Goal: Task Accomplishment & Management: Manage account settings

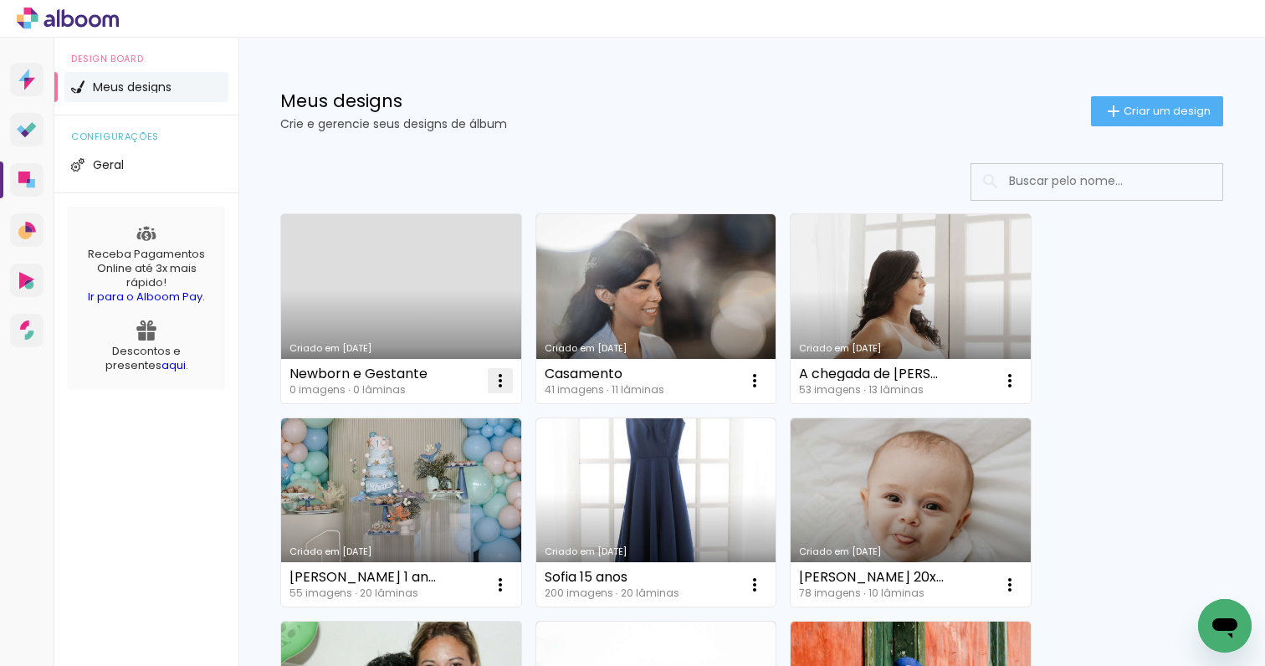
click at [498, 383] on iron-icon at bounding box center [500, 381] width 20 height 20
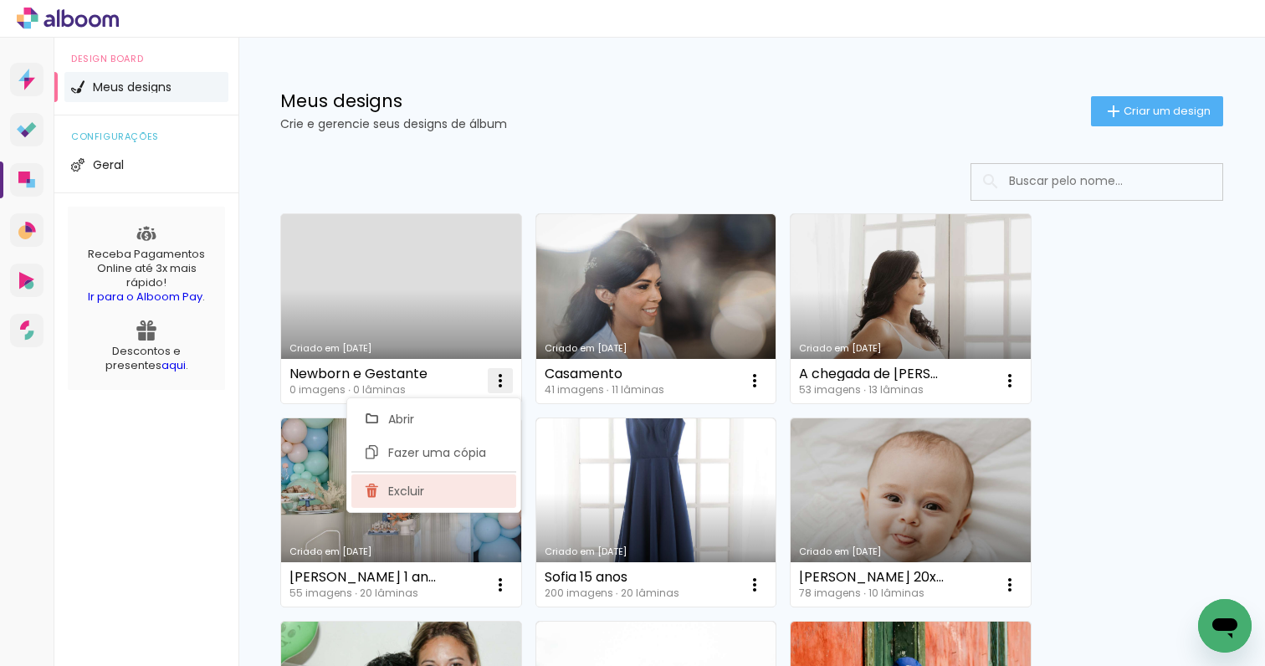
click at [395, 499] on paper-item "Excluir" at bounding box center [433, 490] width 165 height 33
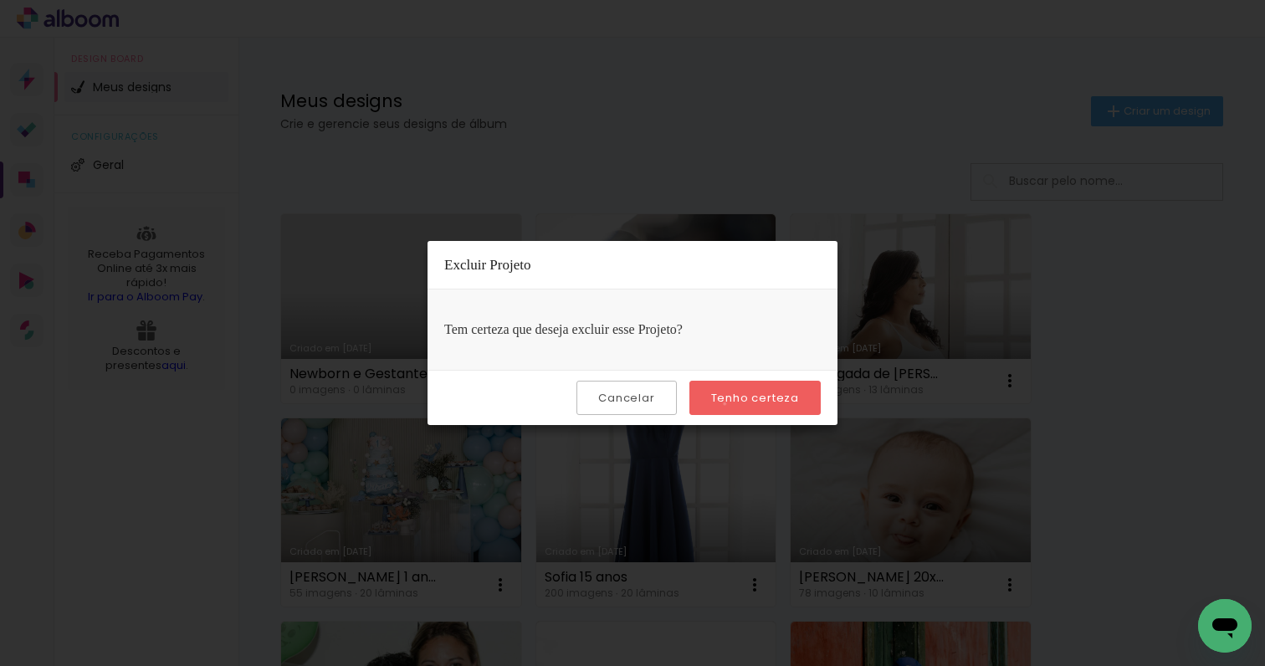
click at [0, 0] on slot "Tenho certeza" at bounding box center [0, 0] width 0 height 0
